Goal: Ask a question: Seek information or help from site administrators or community

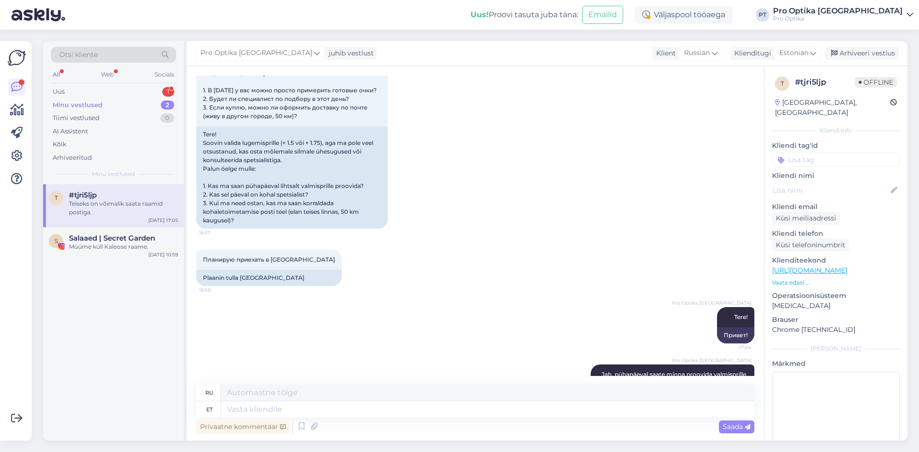
scroll to position [103, 0]
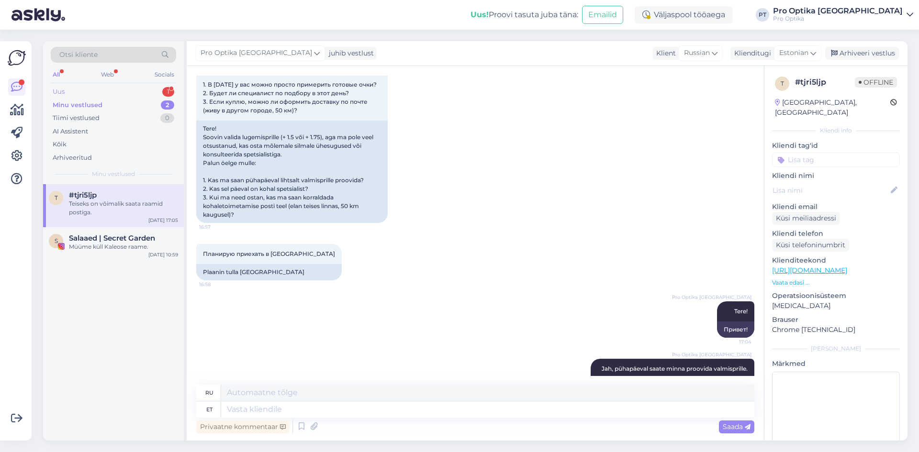
click at [118, 90] on div "Uus 1" at bounding box center [113, 91] width 125 height 13
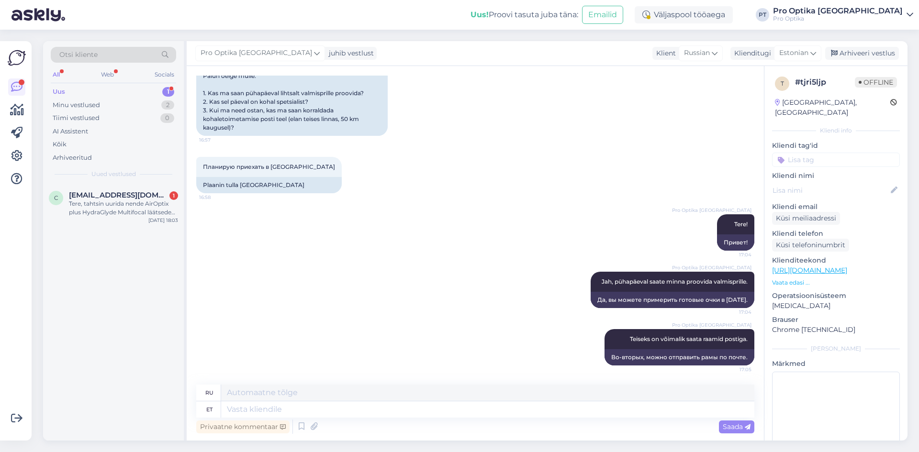
scroll to position [199, 0]
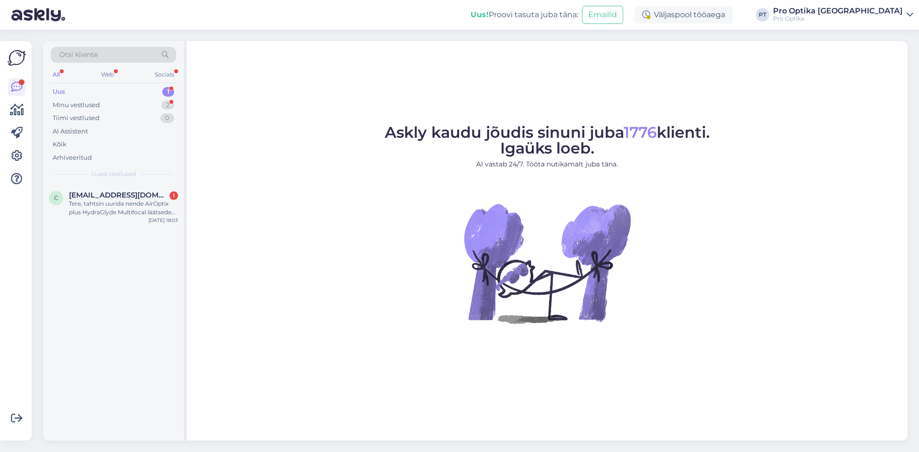
click at [82, 92] on div "Uus 1" at bounding box center [113, 91] width 125 height 13
click at [166, 89] on div "1" at bounding box center [168, 92] width 12 height 10
click at [101, 204] on div "Tere, tahtsin uurida nende AirOptix plus HydraGlyde Multifocal läätsede kohta. …" at bounding box center [123, 208] width 109 height 17
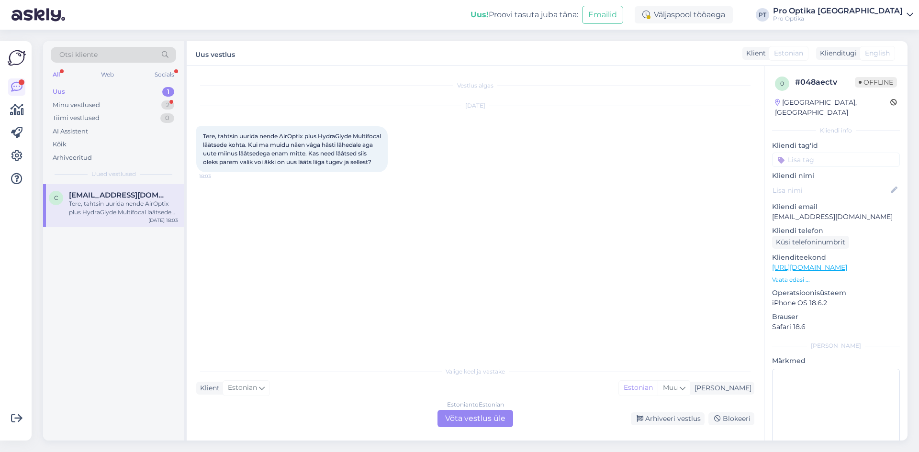
click at [491, 421] on div "Estonian to Estonian Võta vestlus üle" at bounding box center [475, 418] width 76 height 17
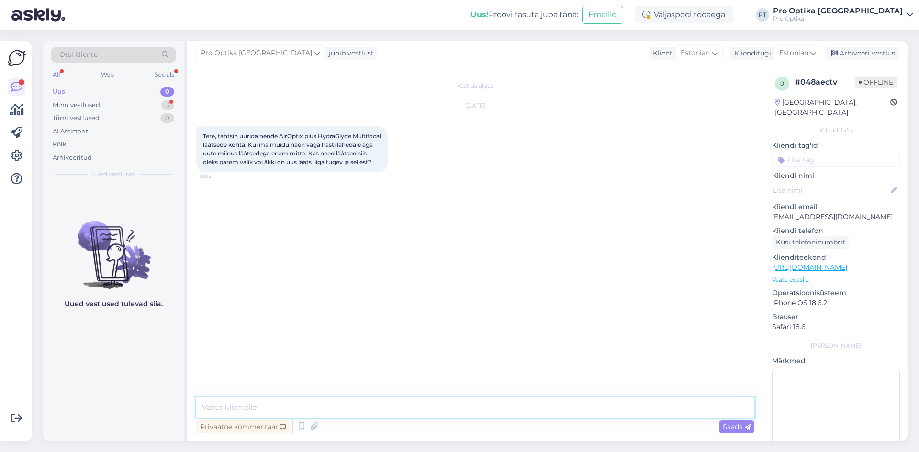
click at [299, 407] on textarea at bounding box center [475, 408] width 558 height 20
type textarea "Tere!"
click at [270, 405] on textarea "Palun pange aeg lätsede määramisele. Selle käigus saame" at bounding box center [475, 408] width 558 height 20
click at [273, 405] on textarea "Palun pange aeg lätsede määramisele. Selle käigus saame" at bounding box center [475, 408] width 558 height 20
click at [444, 403] on textarea "Palun pange aeg läätsede määramisele. Selle käigus saame" at bounding box center [475, 408] width 558 height 20
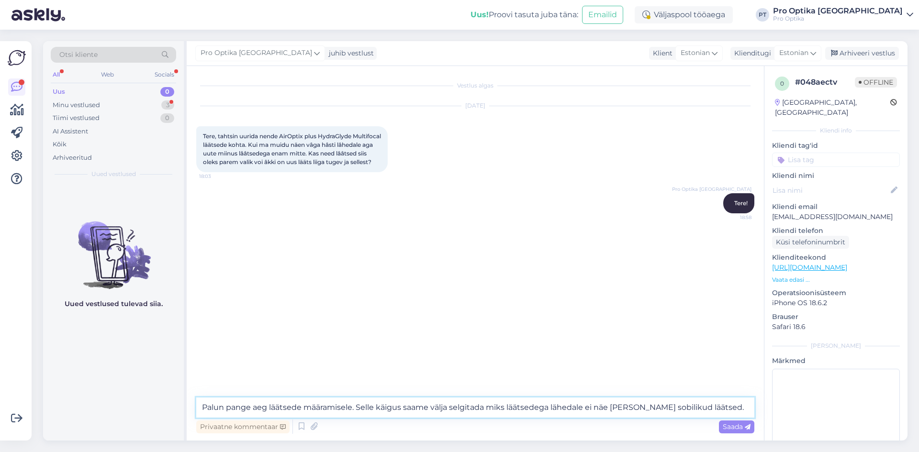
click at [269, 407] on textarea "Palun pange aeg läätsede määramisele. Selle käigus saame välja selgitada miks l…" at bounding box center [475, 408] width 558 height 20
type textarea "Palun pange aeg kontaktläätsede määramisele. Selle käigus saame välja selgitada…"
click at [737, 427] on span "Saada" at bounding box center [737, 427] width 28 height 9
